Goal: Task Accomplishment & Management: Use online tool/utility

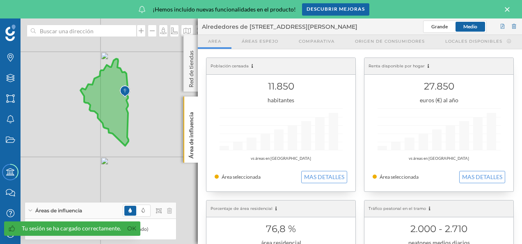
click at [196, 44] on div "Red de tiendas" at bounding box center [191, 63] width 14 height 57
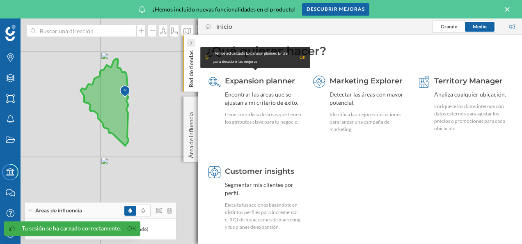
click at [194, 45] on div at bounding box center [191, 43] width 8 height 8
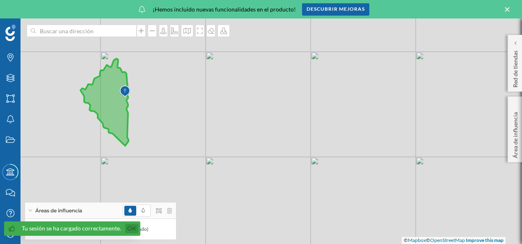
click at [131, 227] on link "Ok" at bounding box center [131, 228] width 13 height 9
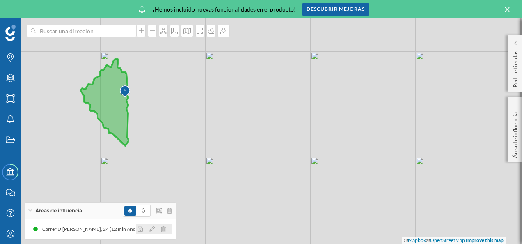
click at [165, 228] on icon at bounding box center [163, 229] width 5 height 6
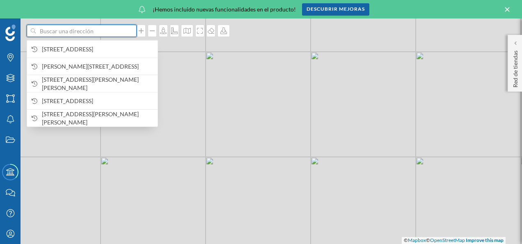
click at [81, 32] on input at bounding box center [82, 31] width 92 height 12
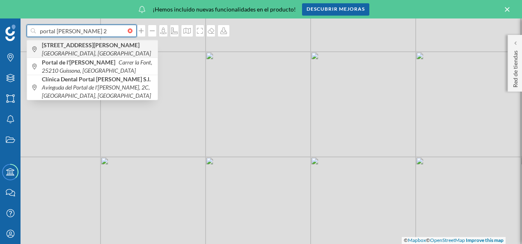
type input "portal [PERSON_NAME] 2"
click at [103, 52] on span "[STREET_ADDRESS][PERSON_NAME]" at bounding box center [98, 49] width 112 height 16
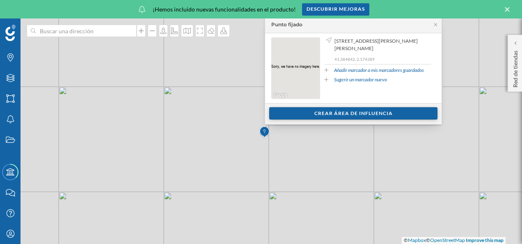
click at [340, 115] on div "Crear área de influencia" at bounding box center [353, 113] width 168 height 12
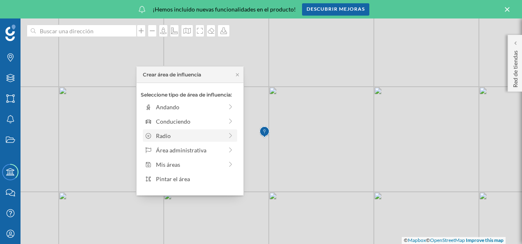
click at [174, 135] on div "Radio" at bounding box center [189, 135] width 67 height 9
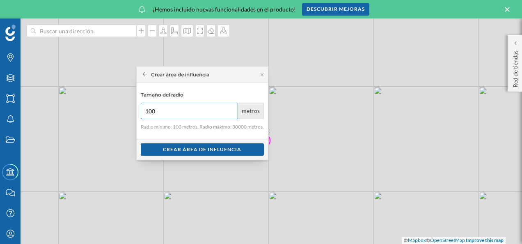
click at [162, 114] on input "100" at bounding box center [190, 111] width 98 height 16
type input "1"
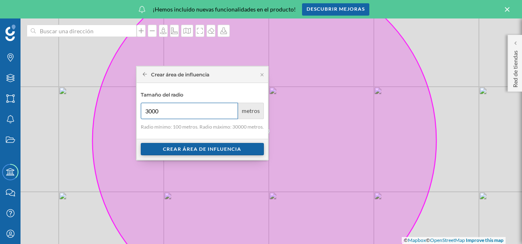
type input "3000"
click at [197, 149] on div "Crear área de influencia" at bounding box center [202, 149] width 123 height 12
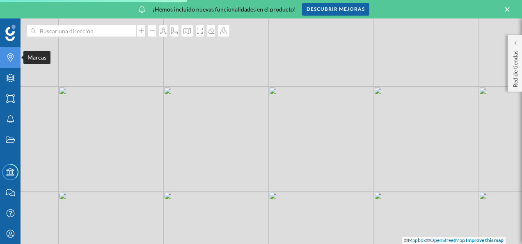
click at [11, 62] on div "Marcas" at bounding box center [10, 57] width 21 height 21
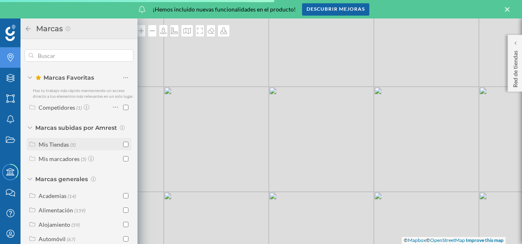
click at [78, 149] on div "Mis Tiendas (5)" at bounding box center [80, 144] width 83 height 9
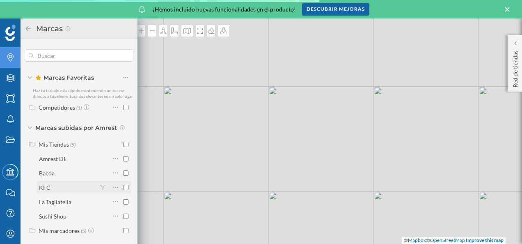
click at [73, 192] on div "KFC" at bounding box center [67, 187] width 57 height 9
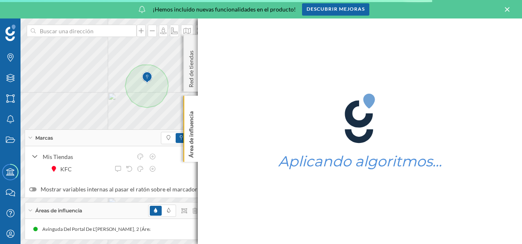
click at [32, 211] on icon at bounding box center [30, 210] width 5 height 2
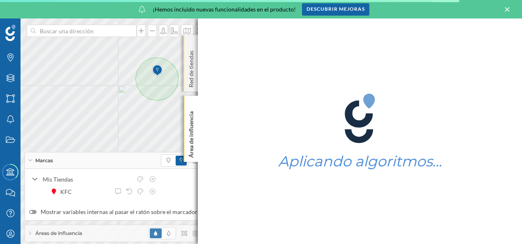
click at [188, 88] on div "Marcas Capas Áreas Notificaciones Estados Academy Contacta con nosotros Centro …" at bounding box center [261, 130] width 522 height 225
click at [195, 39] on div "Red de tiendas" at bounding box center [191, 63] width 14 height 57
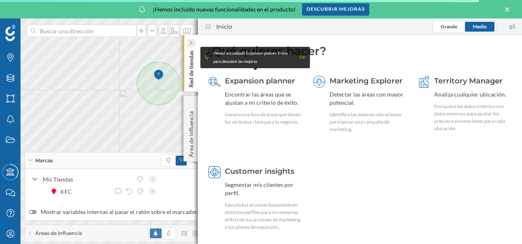
click at [193, 41] on div at bounding box center [191, 43] width 8 height 8
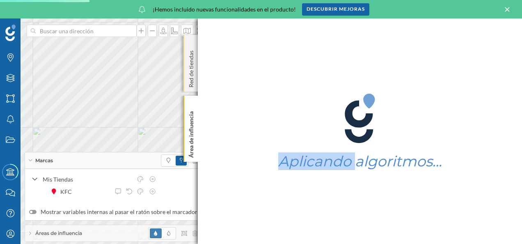
click at [326, 114] on div "Aplicando algoritmos…" at bounding box center [360, 130] width 324 height 225
click at [188, 41] on div "Red de tiendas" at bounding box center [191, 63] width 14 height 57
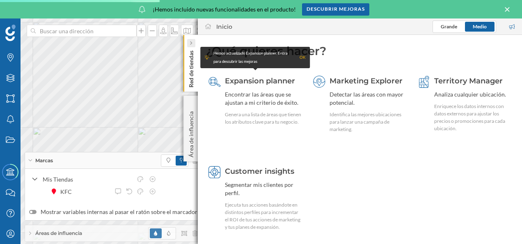
click at [188, 41] on div at bounding box center [191, 43] width 8 height 8
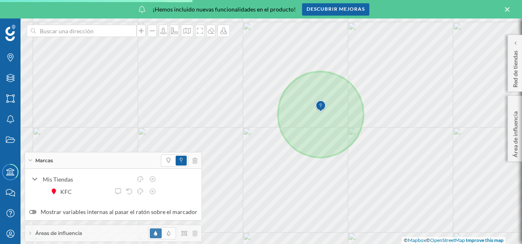
click at [324, 114] on img at bounding box center [321, 106] width 10 height 16
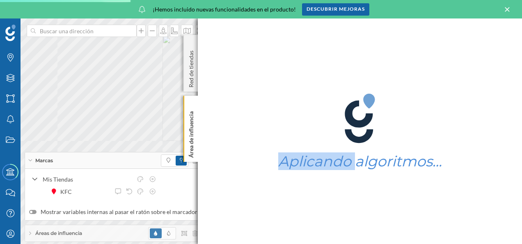
drag, startPoint x: 324, startPoint y: 114, endPoint x: 316, endPoint y: 112, distance: 8.1
click at [316, 112] on div "Aplicando algoritmos…" at bounding box center [360, 130] width 324 height 225
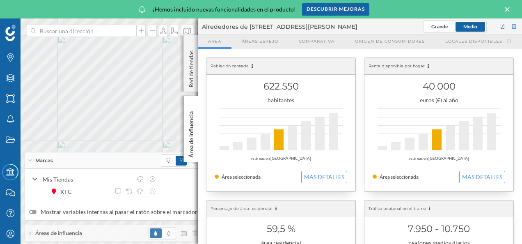
click at [189, 49] on p "Red de tiendas" at bounding box center [191, 67] width 8 height 40
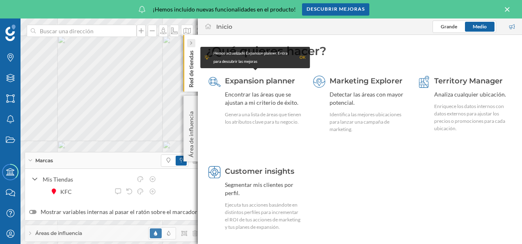
click at [190, 41] on icon at bounding box center [191, 43] width 2 height 5
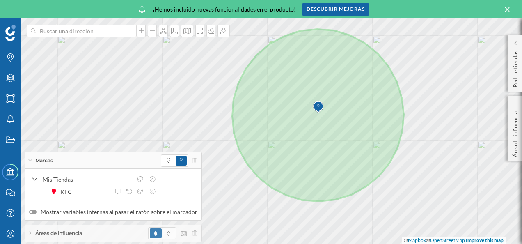
click at [320, 115] on img at bounding box center [318, 107] width 10 height 16
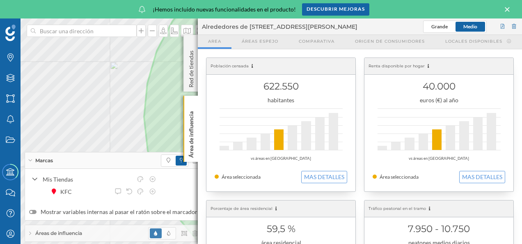
click at [320, 115] on img at bounding box center [316, 107] width 10 height 16
click at [320, 115] on div "Marcas Capas Áreas Notificaciones Estados Academy Contacta con nosotros Centro …" at bounding box center [261, 130] width 522 height 225
click at [193, 45] on div "Red de tiendas" at bounding box center [191, 63] width 14 height 57
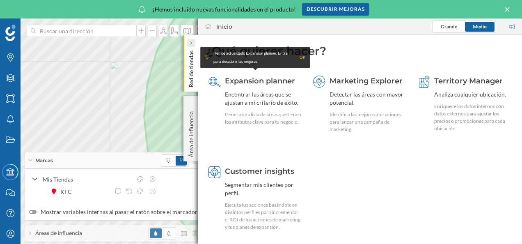
click at [192, 43] on icon at bounding box center [191, 43] width 2 height 4
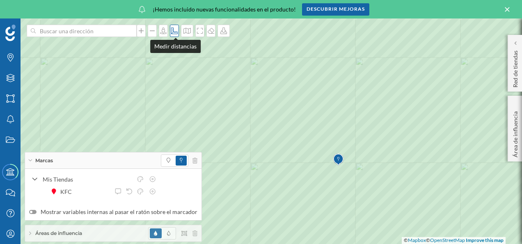
click at [176, 31] on icon at bounding box center [174, 31] width 8 height 7
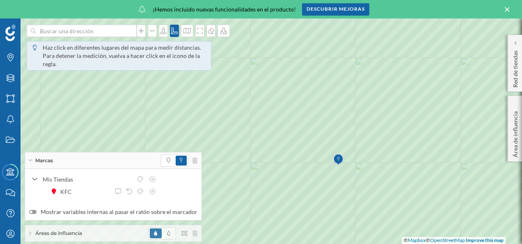
click at [338, 165] on img at bounding box center [338, 159] width 10 height 16
drag, startPoint x: 303, startPoint y: 89, endPoint x: 255, endPoint y: 108, distance: 51.9
click at [255, 108] on icon at bounding box center [255, 108] width 4 height 4
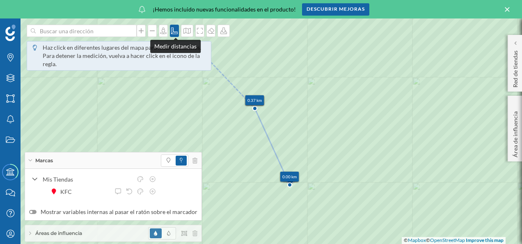
click at [176, 28] on icon at bounding box center [174, 31] width 8 height 7
